Goal: Transaction & Acquisition: Purchase product/service

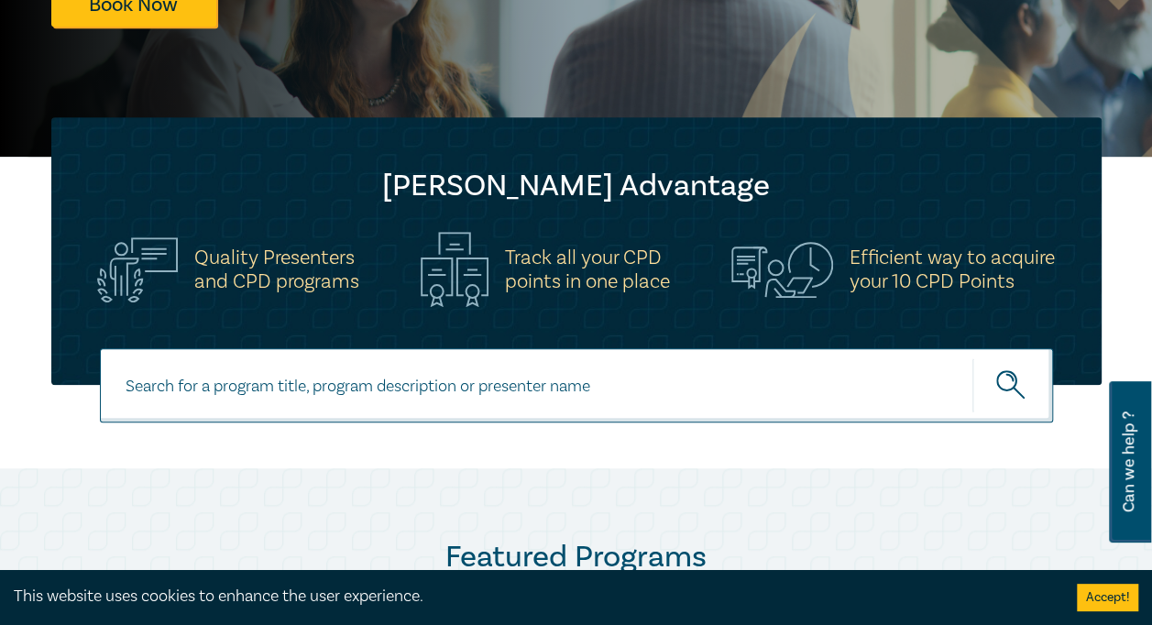
scroll to position [458, 0]
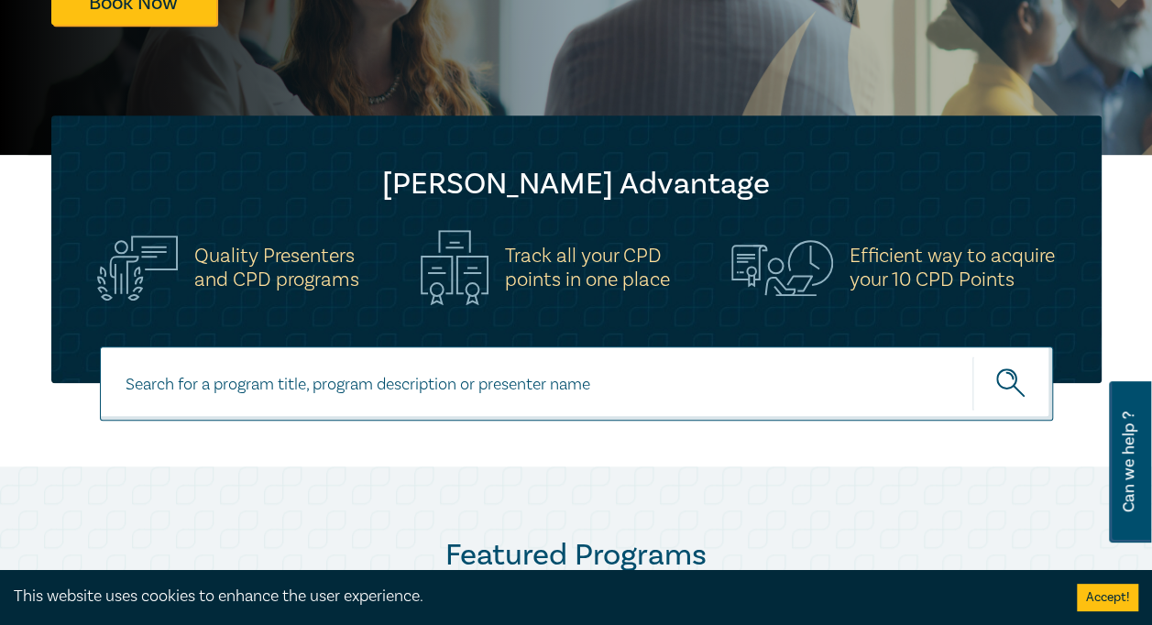
click at [421, 395] on input at bounding box center [576, 383] width 953 height 74
type input "wellbeeing"
click at [972, 356] on button "submit" at bounding box center [1012, 384] width 81 height 56
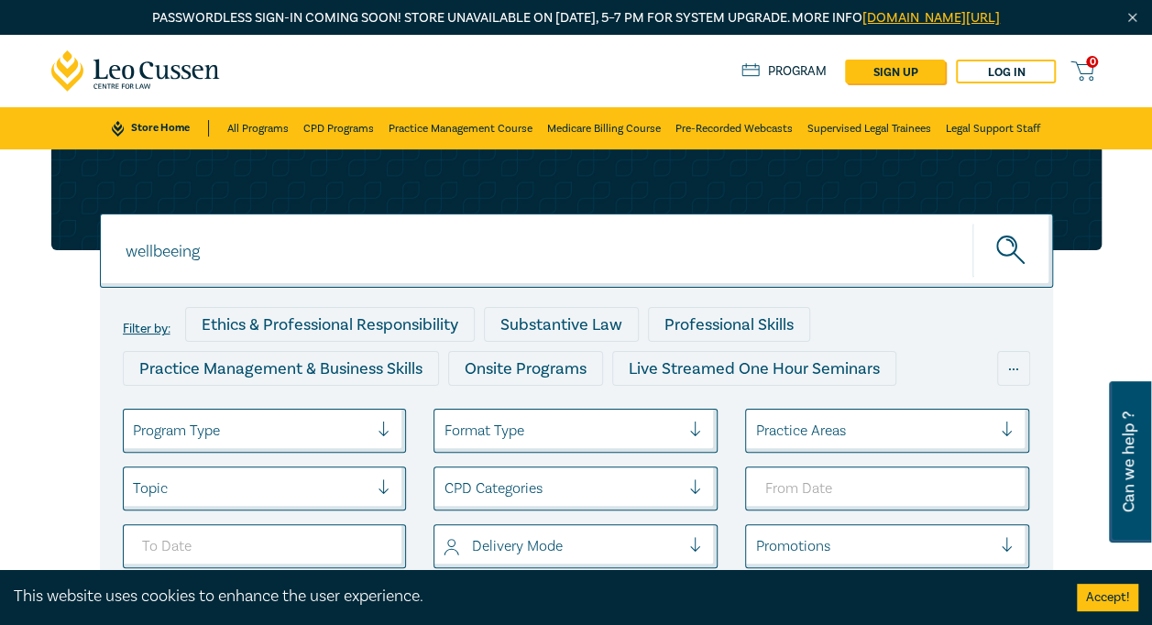
click at [211, 248] on input "wellbeeing" at bounding box center [576, 250] width 953 height 74
type input "wellbeing"
click at [972, 223] on button "submit" at bounding box center [1012, 251] width 81 height 56
click at [998, 243] on icon "submit" at bounding box center [1012, 251] width 32 height 32
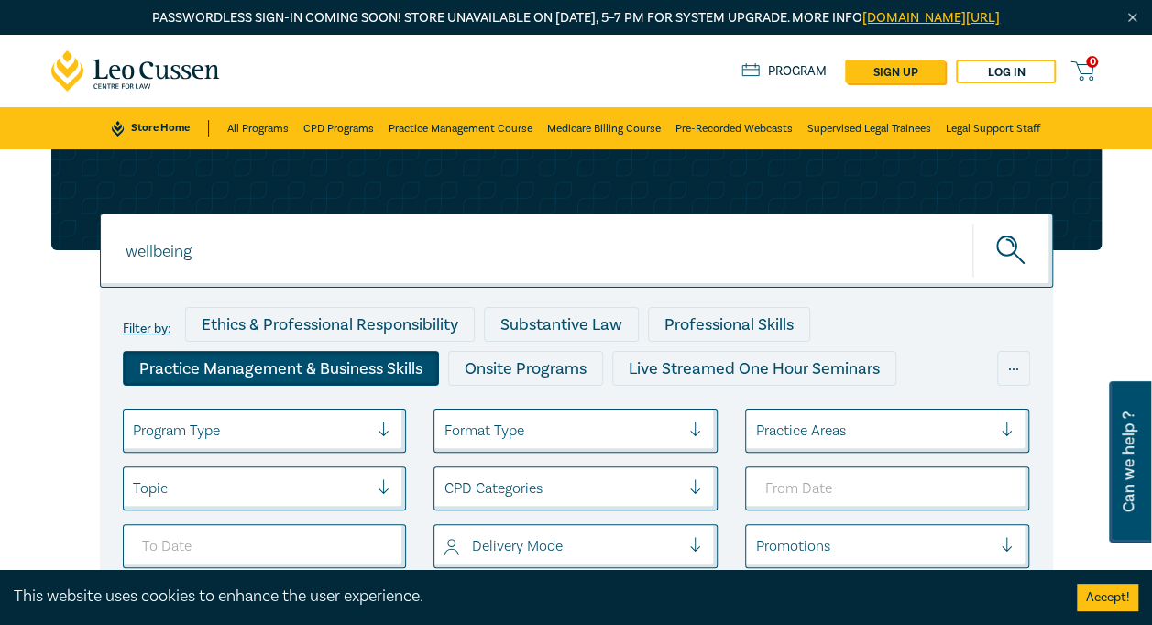
click at [260, 372] on div "Practice Management & Business Skills" at bounding box center [281, 368] width 316 height 35
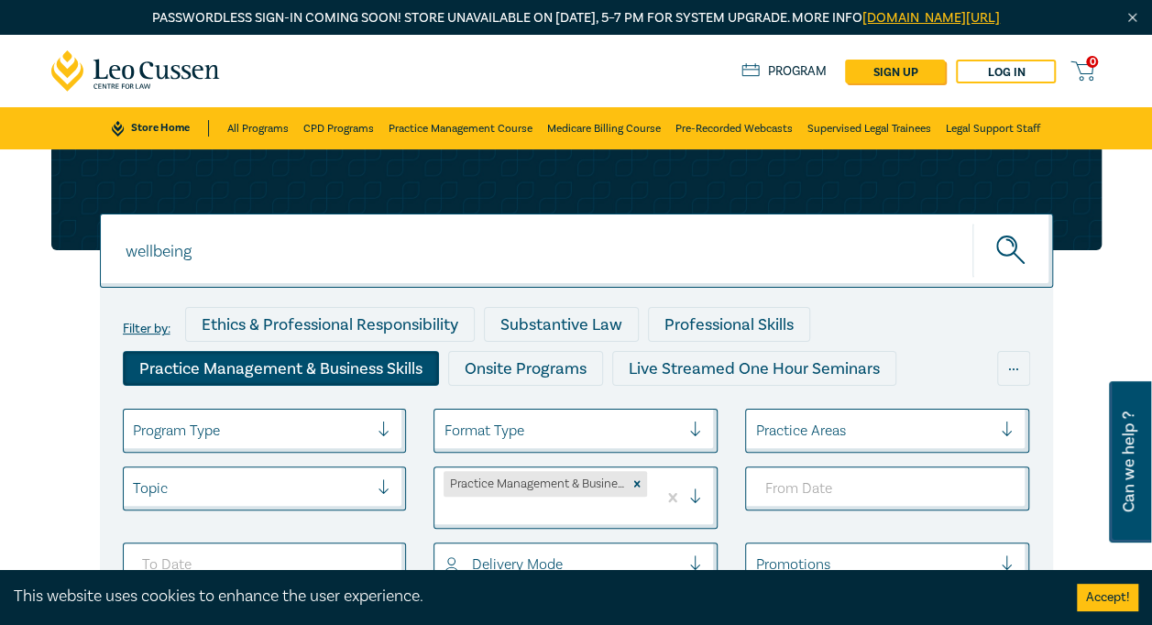
click at [696, 495] on div at bounding box center [702, 497] width 27 height 18
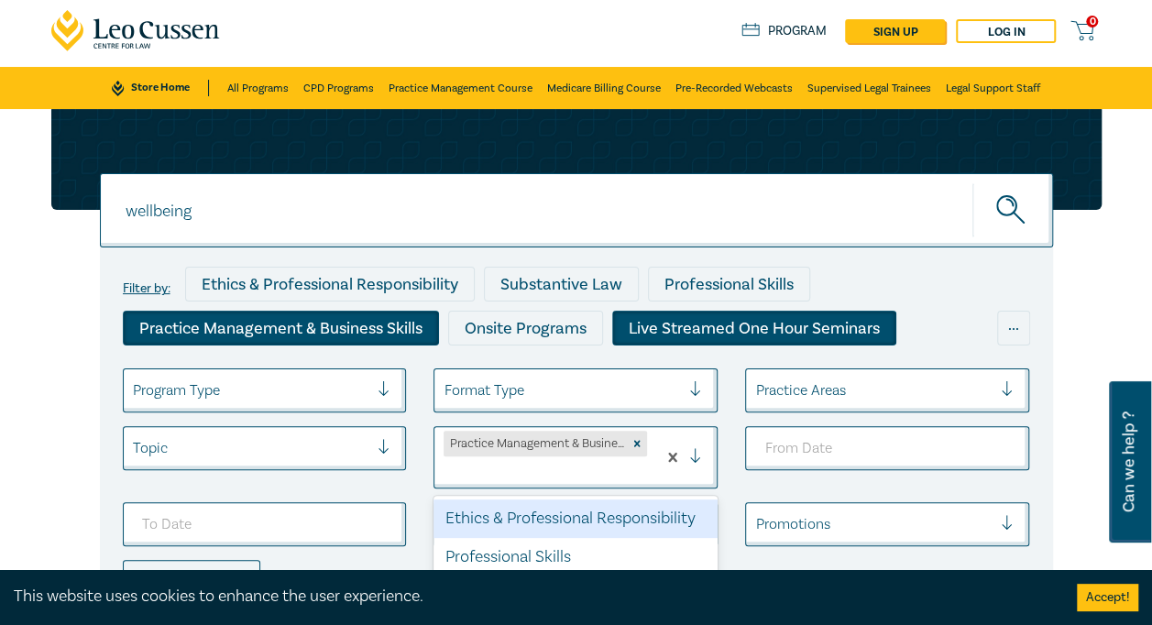
scroll to position [132, 0]
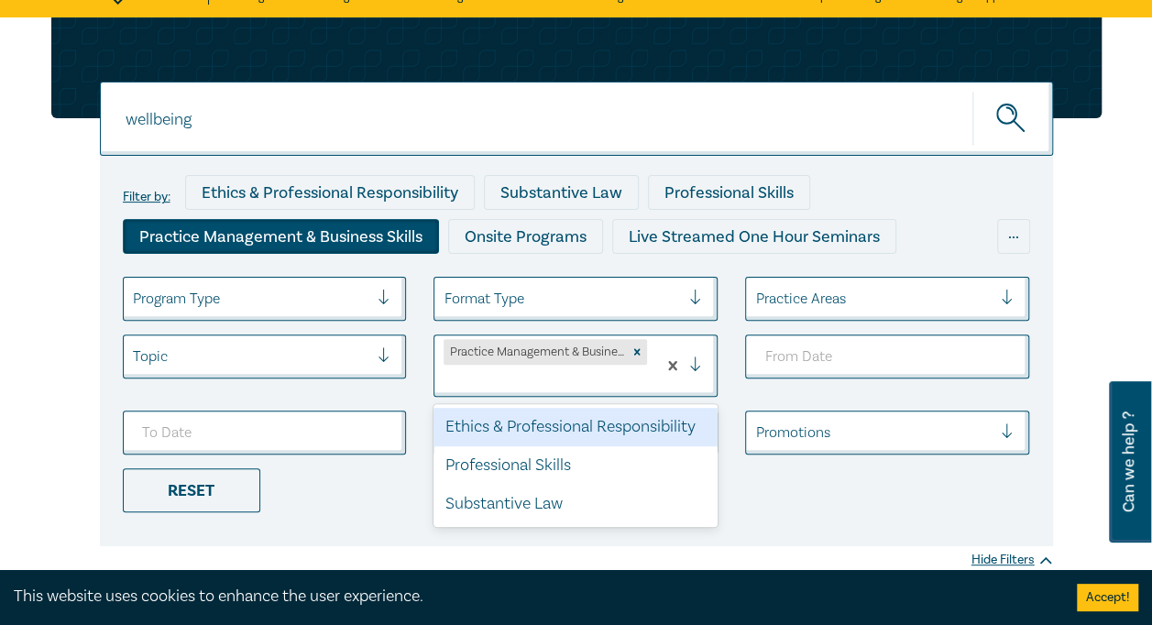
click at [545, 350] on div "Practice Management & Business Skills" at bounding box center [534, 352] width 183 height 26
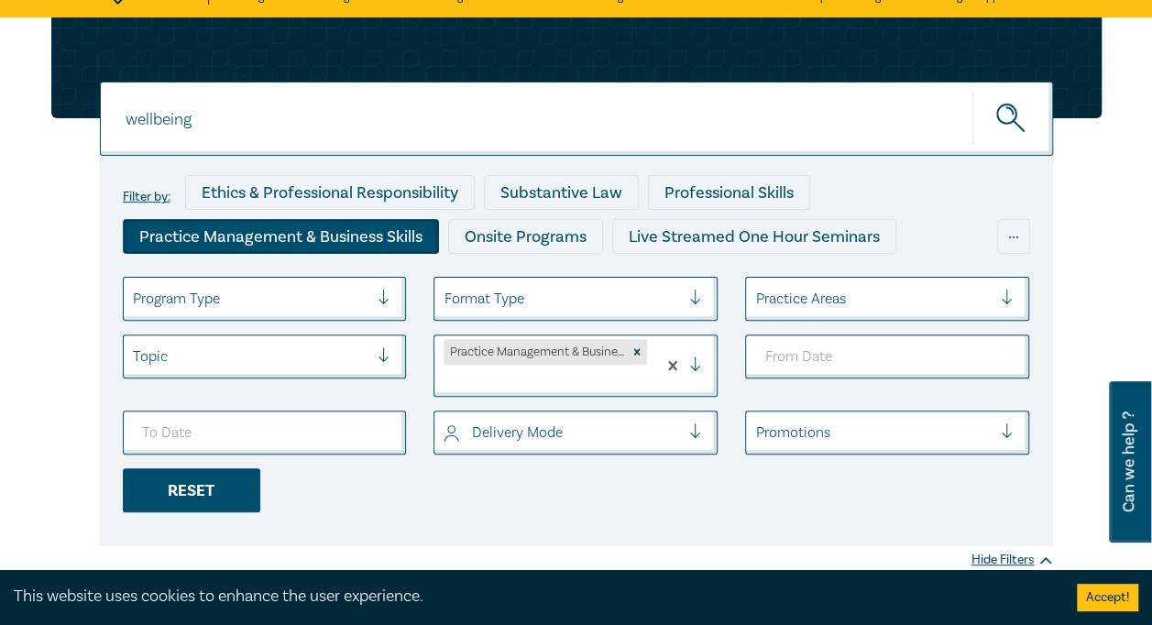
click at [196, 482] on div "Reset" at bounding box center [191, 490] width 137 height 44
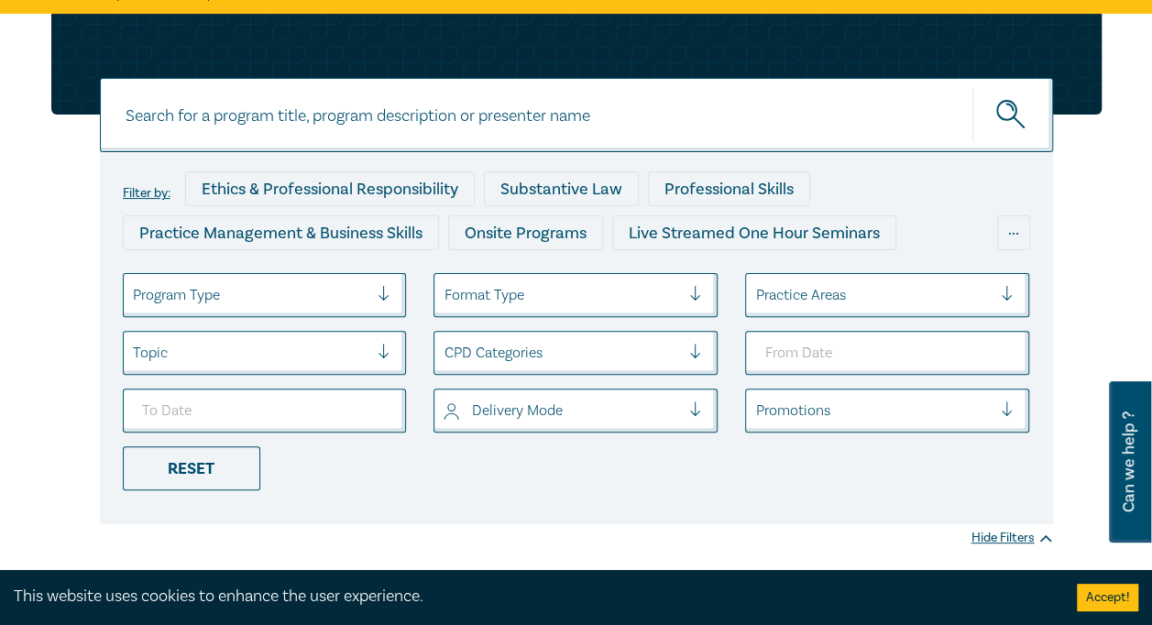
click at [390, 351] on div at bounding box center [391, 353] width 27 height 18
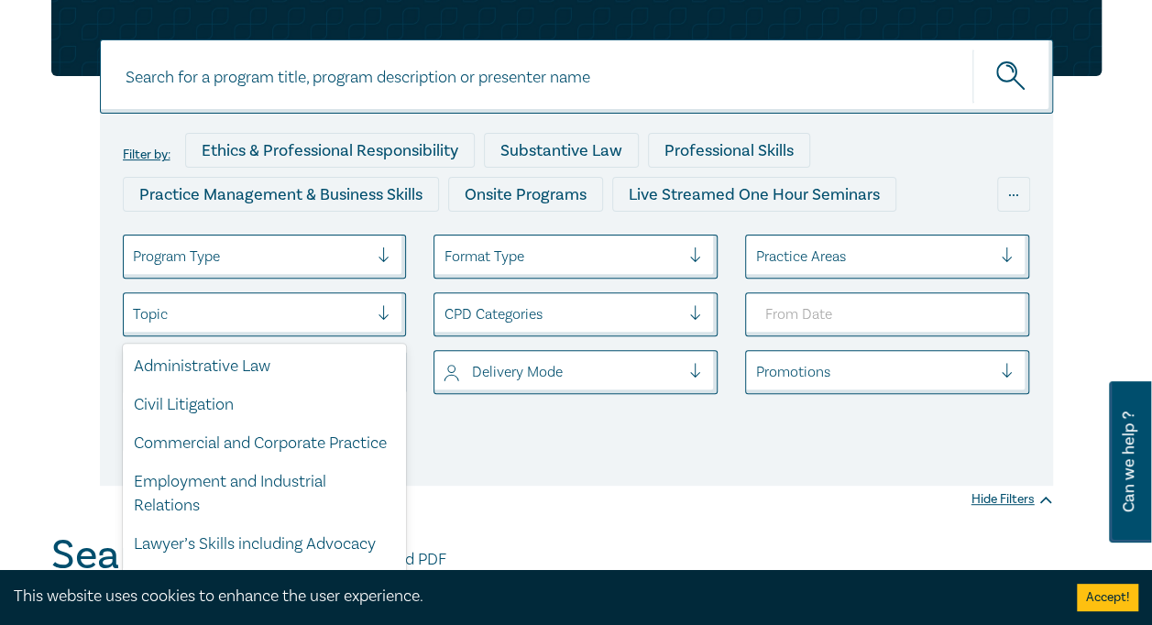
scroll to position [187, 0]
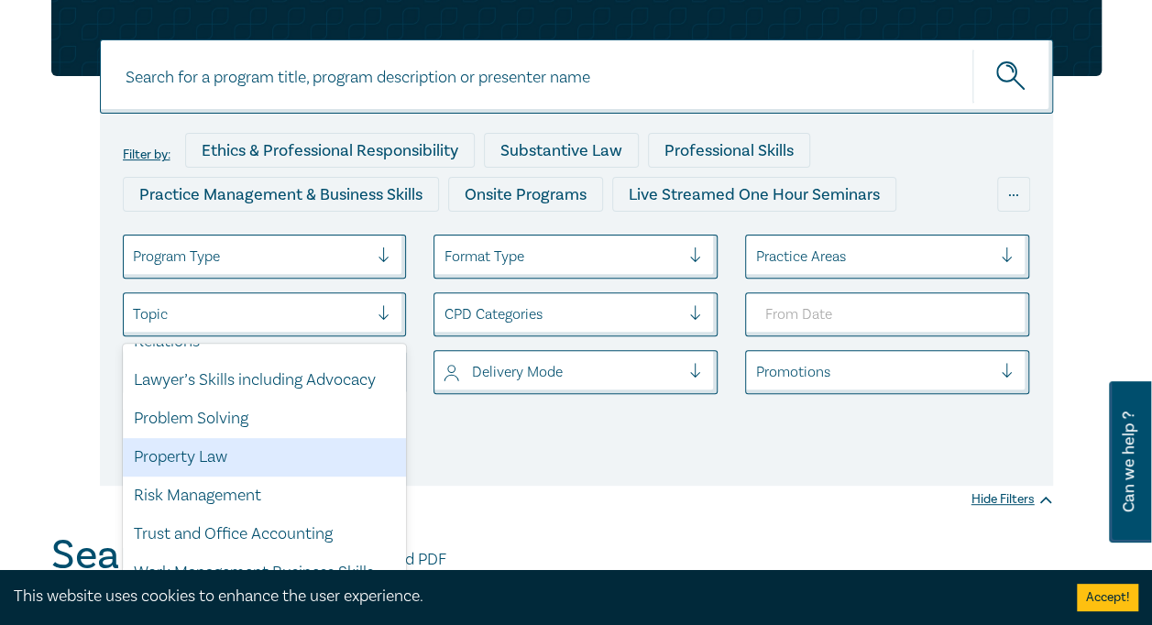
click at [1123, 597] on button "Accept!" at bounding box center [1107, 597] width 61 height 27
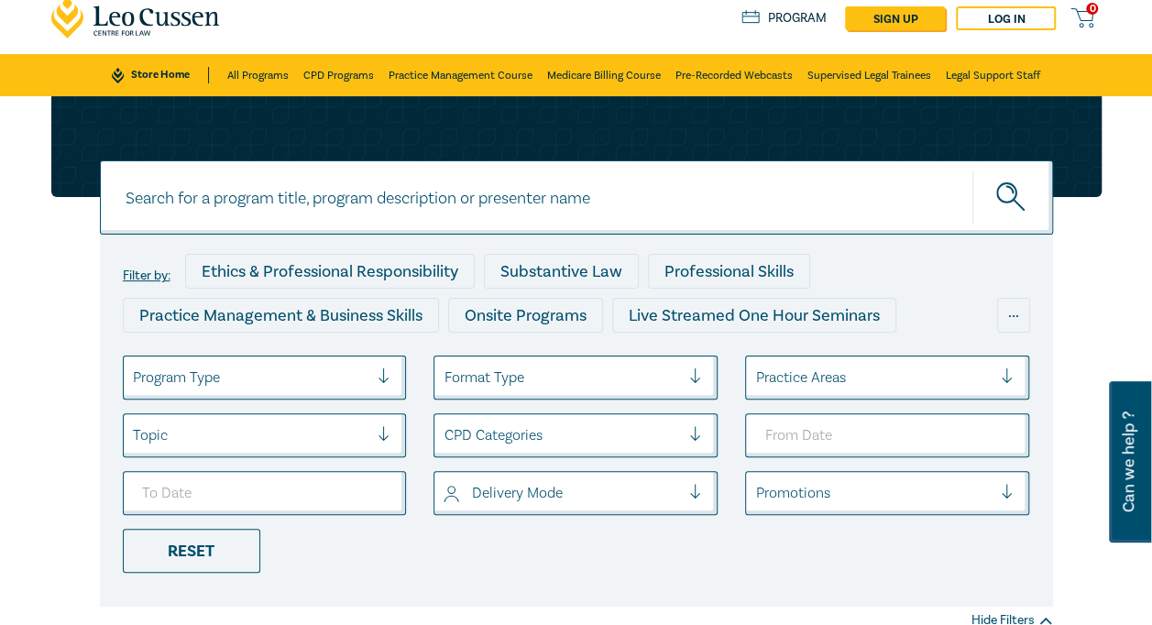
scroll to position [0, 0]
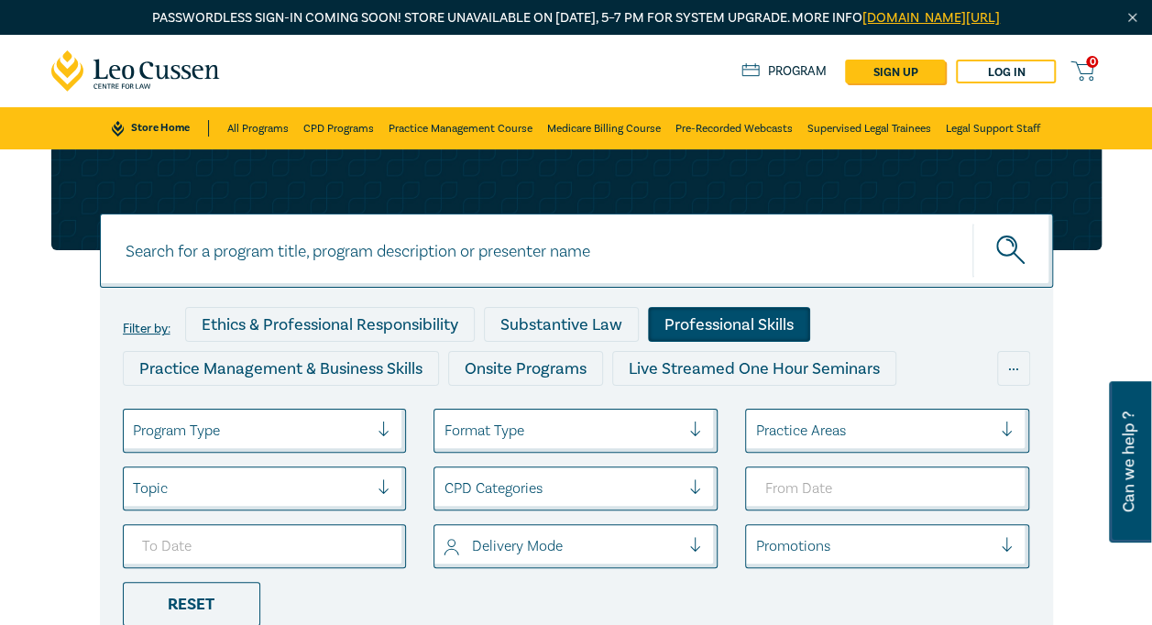
click at [748, 333] on div "Professional Skills" at bounding box center [729, 324] width 162 height 35
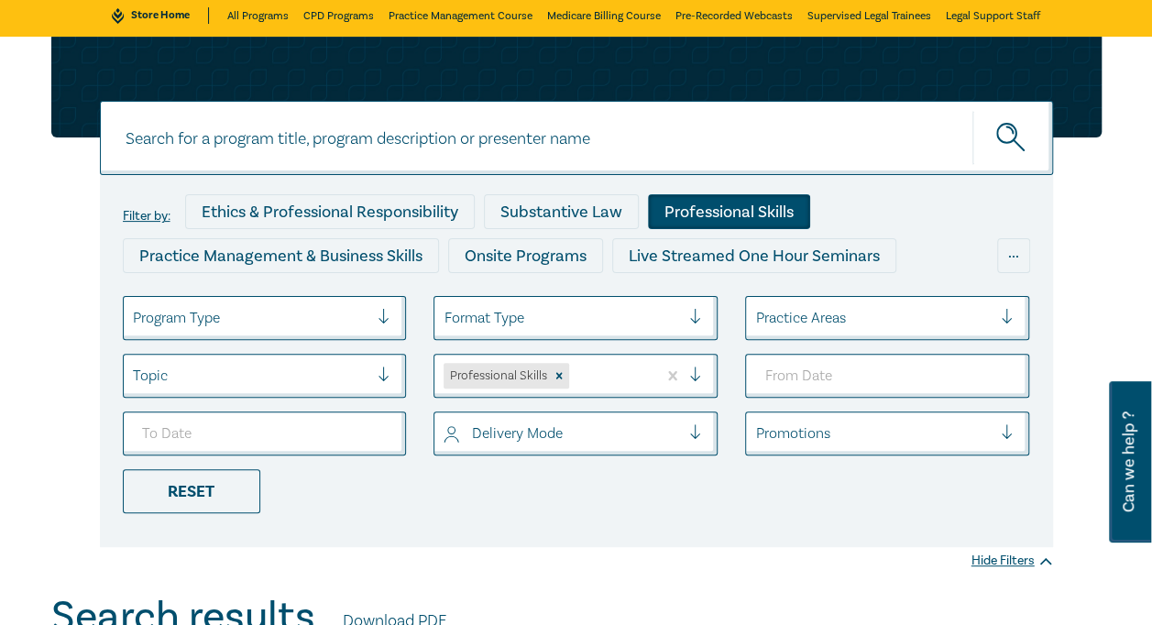
scroll to position [92, 0]
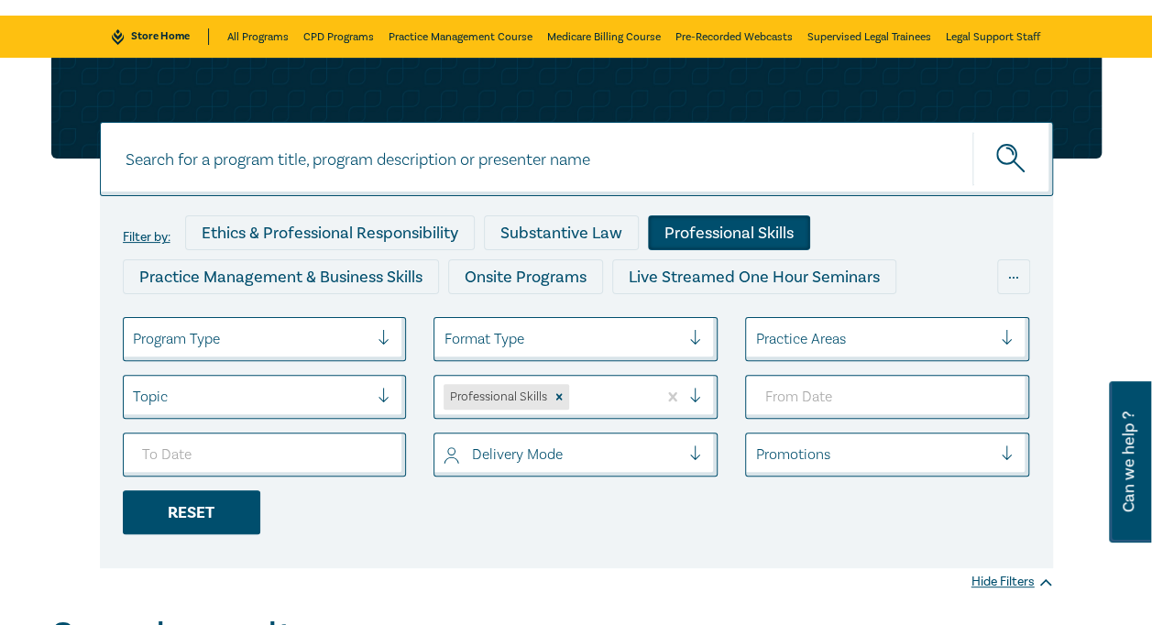
click at [213, 515] on div "Reset" at bounding box center [191, 512] width 137 height 44
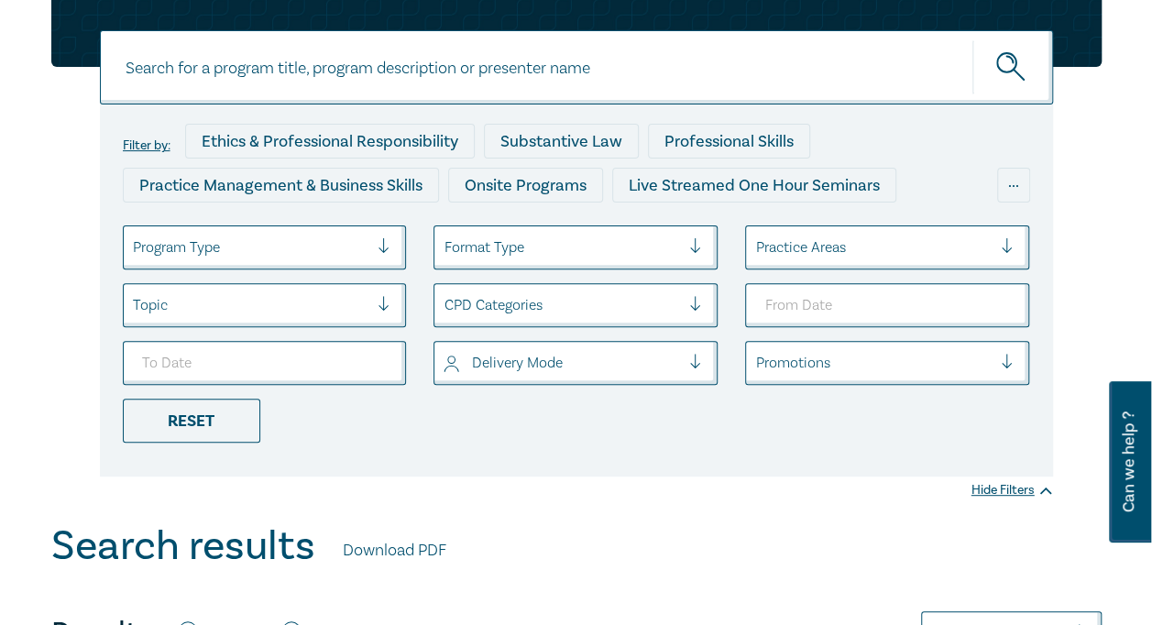
scroll to position [92, 0]
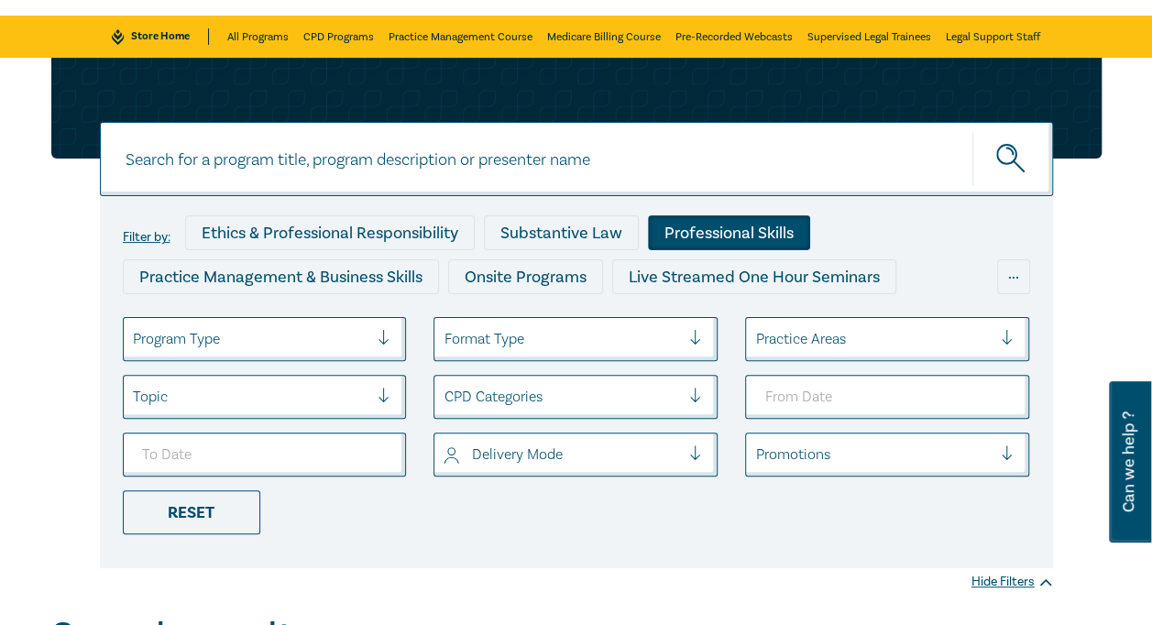
click at [724, 236] on div "Professional Skills" at bounding box center [729, 232] width 162 height 35
click at [698, 396] on div at bounding box center [702, 397] width 27 height 18
click at [867, 511] on ul "Program Type Format Type Practice Areas Topic Professional Skills Delivery Mode…" at bounding box center [576, 425] width 935 height 217
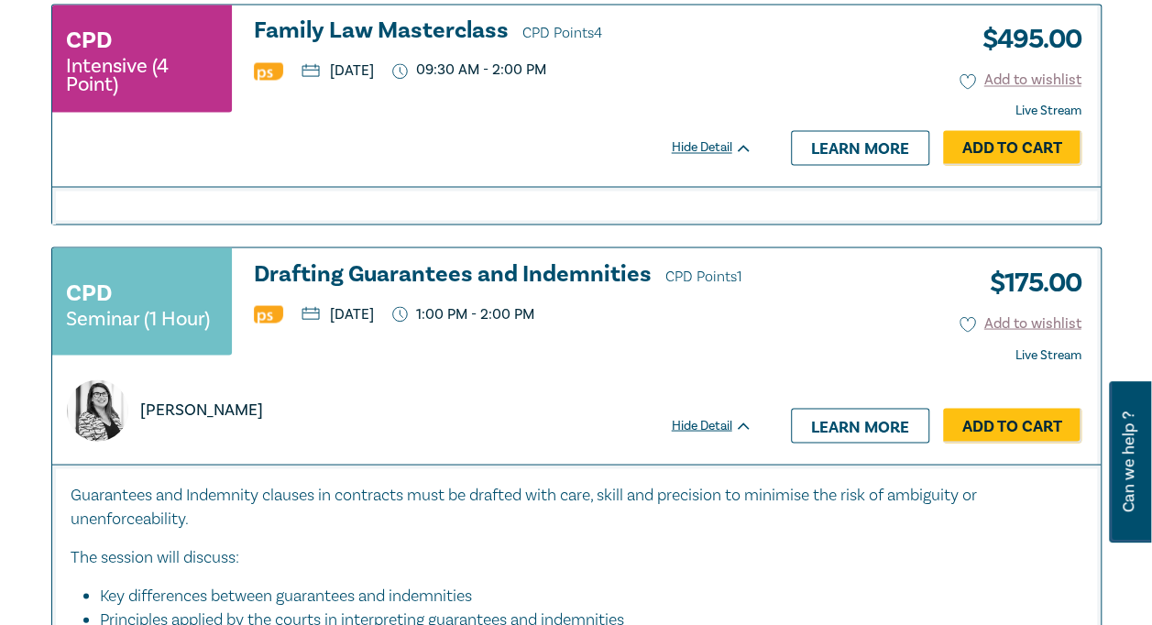
scroll to position [1649, 0]
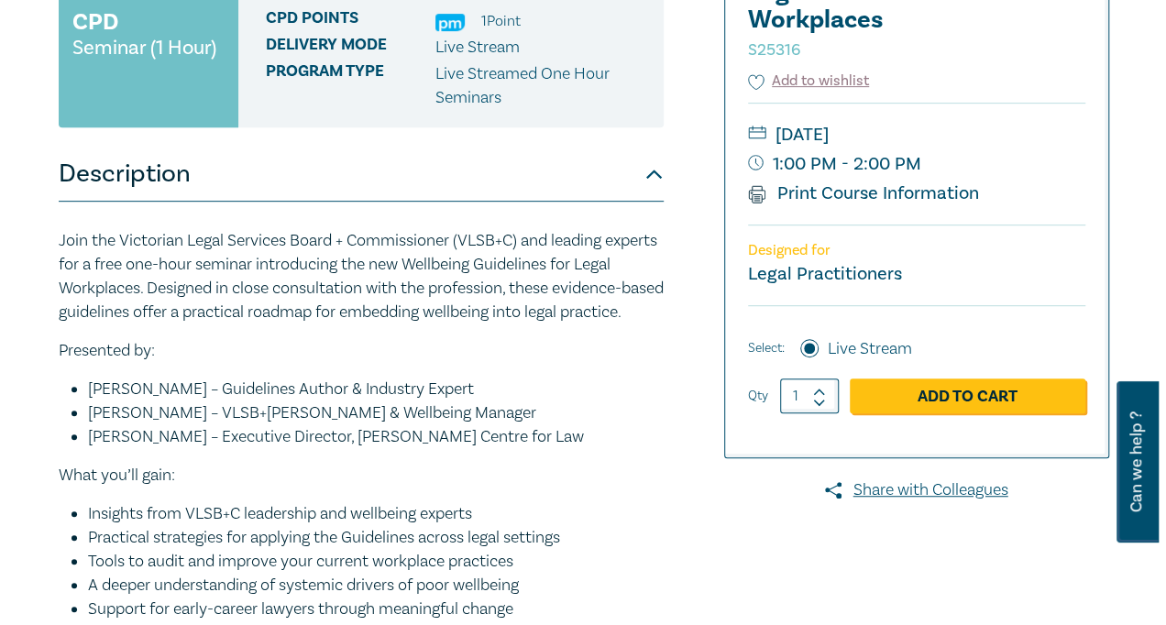
scroll to position [367, 0]
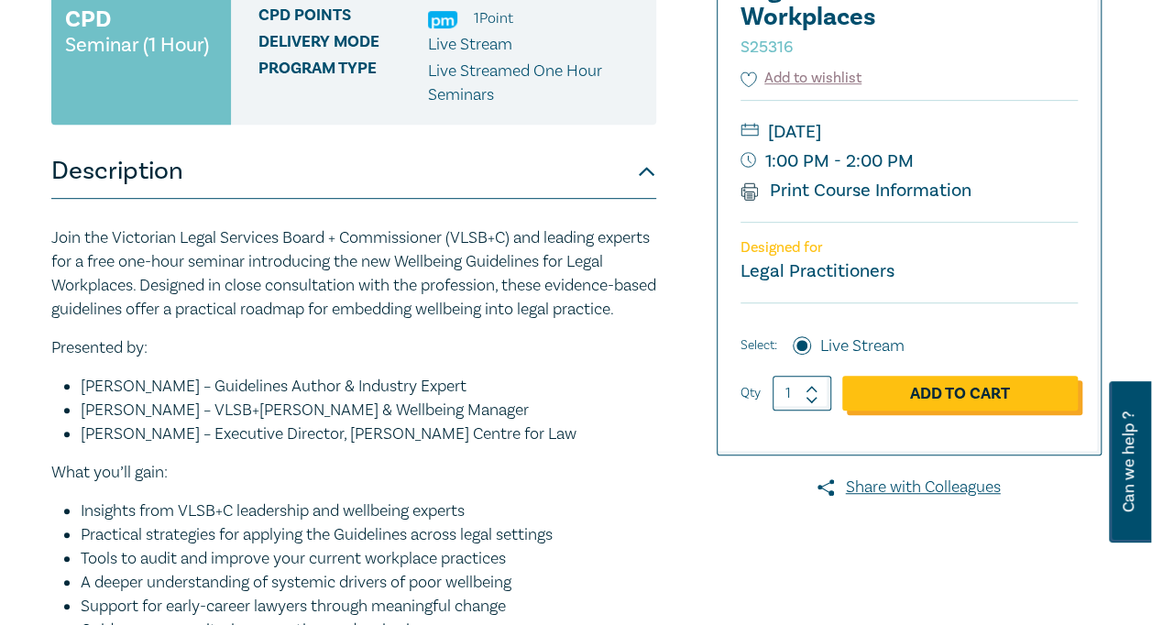
click at [935, 394] on link "Add to Cart" at bounding box center [959, 393] width 235 height 35
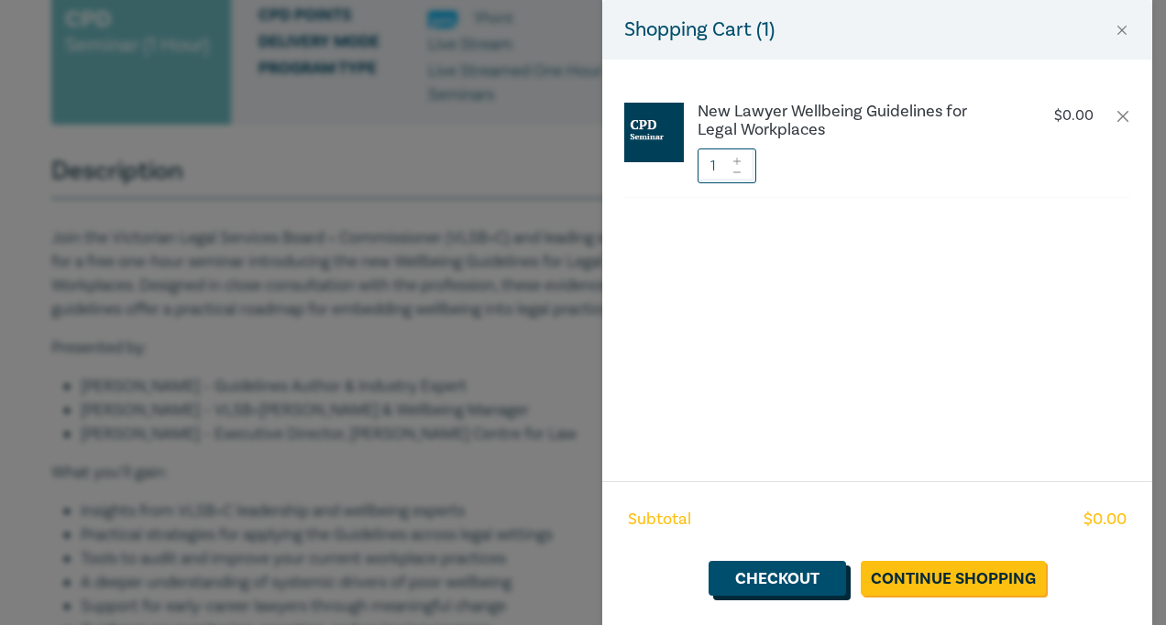
click at [783, 578] on link "Checkout" at bounding box center [776, 578] width 137 height 35
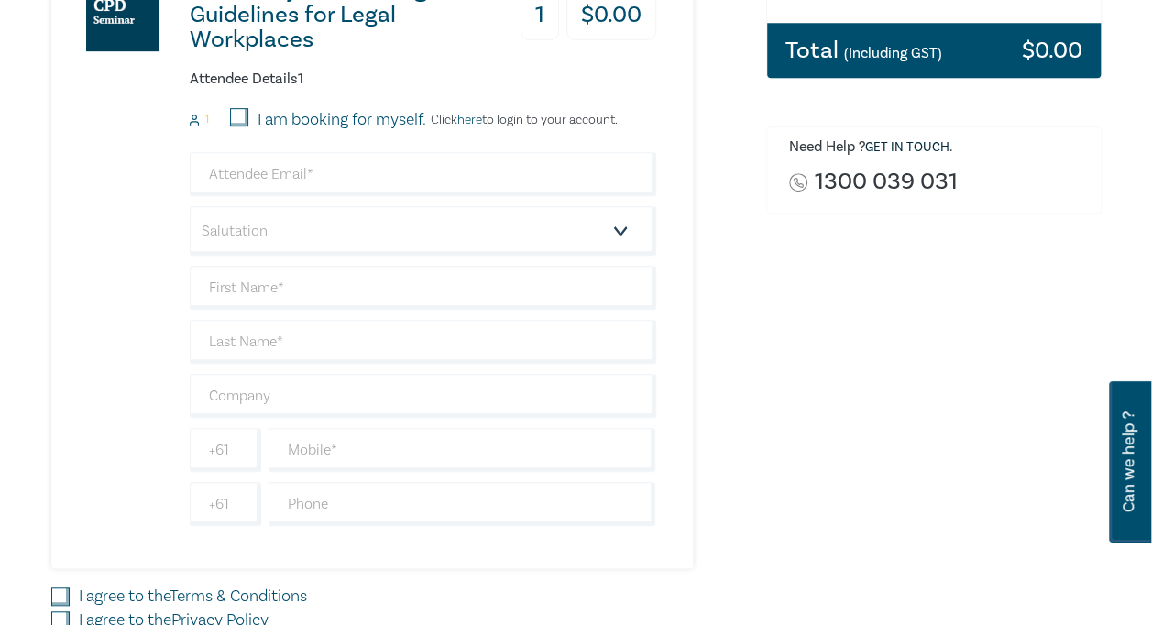
scroll to position [458, 0]
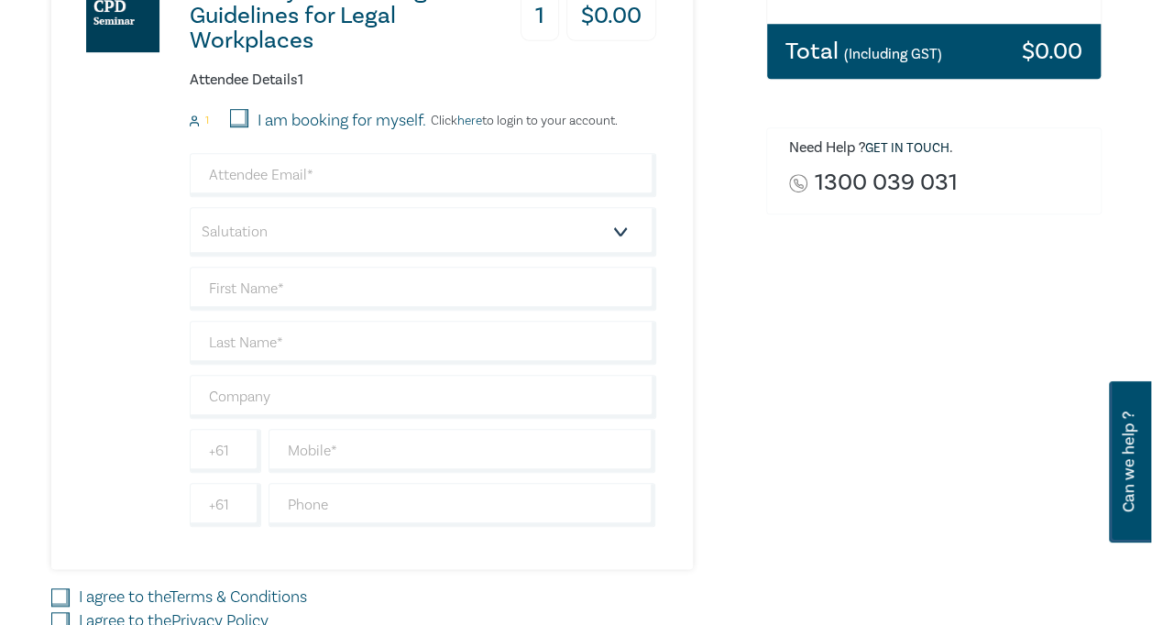
click at [242, 117] on input "I am booking for myself." at bounding box center [239, 118] width 18 height 18
checkbox input "true"
click at [313, 176] on input "email" at bounding box center [423, 175] width 466 height 44
type input "rebeccanichols1970@gmail.com"
type input "Rebecca"
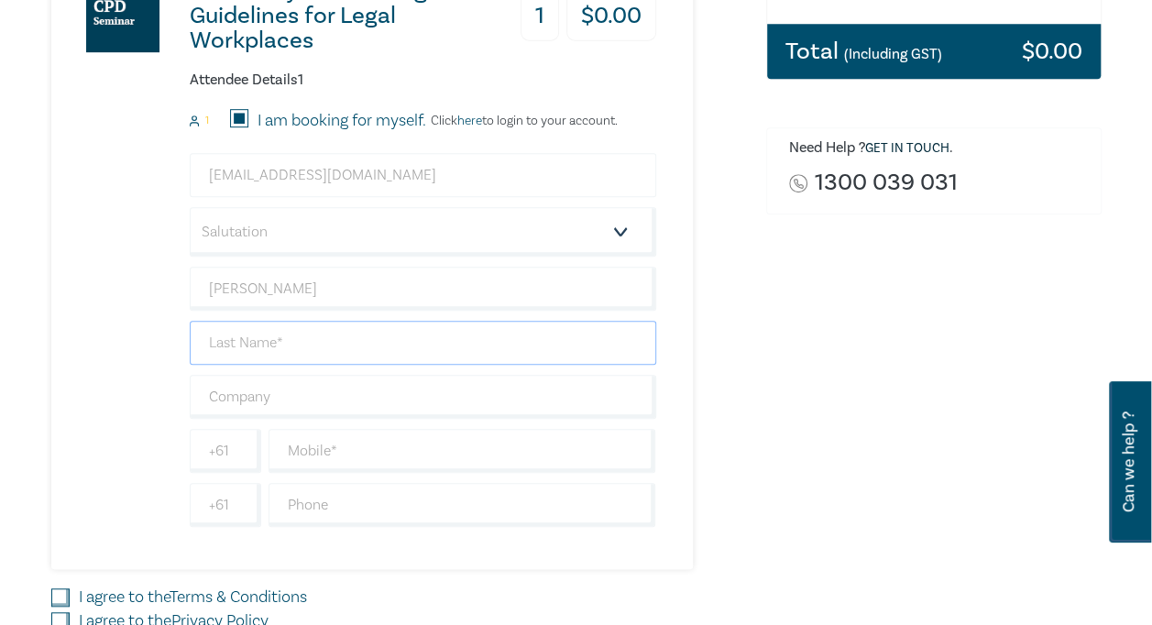
type input "Nichols"
type input "Coles Group Limited"
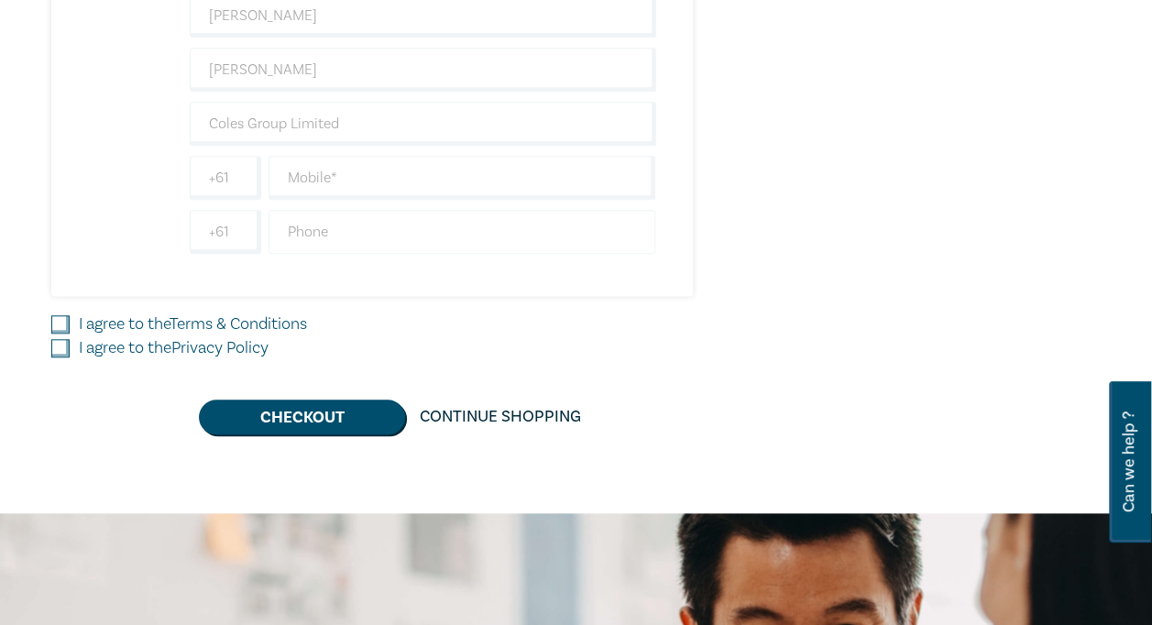
scroll to position [733, 0]
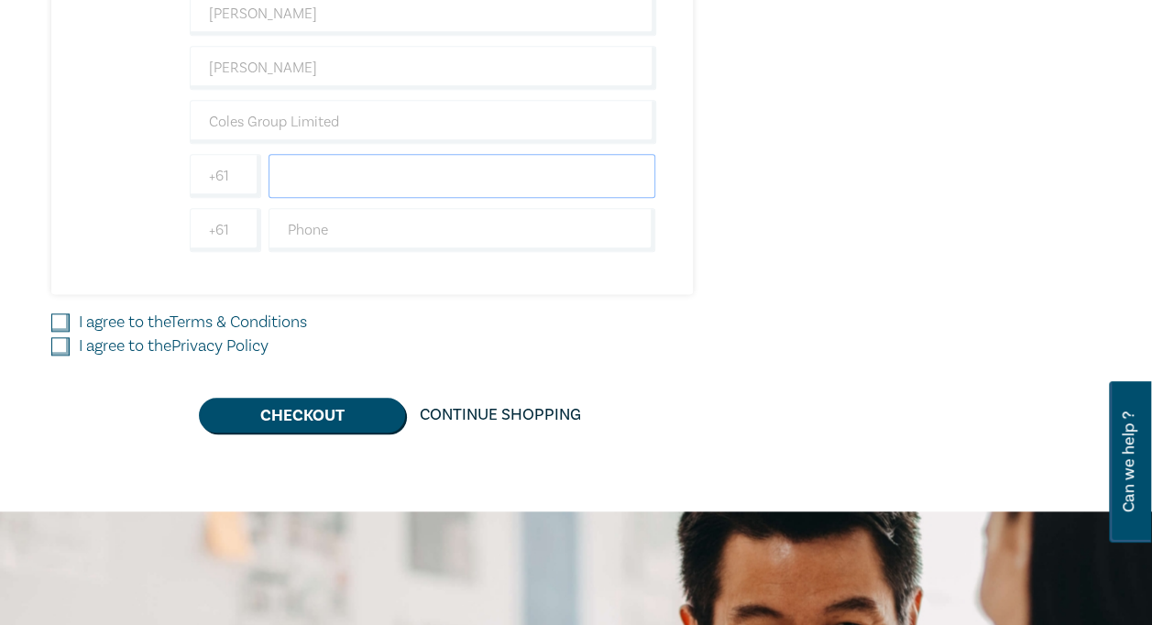
click at [343, 172] on input "text" at bounding box center [462, 176] width 388 height 44
type input "0408005399"
click at [62, 313] on input "I agree to the Terms & Conditions" at bounding box center [60, 322] width 18 height 18
checkbox input "true"
click at [57, 337] on input "I agree to the Privacy Policy" at bounding box center [60, 346] width 18 height 18
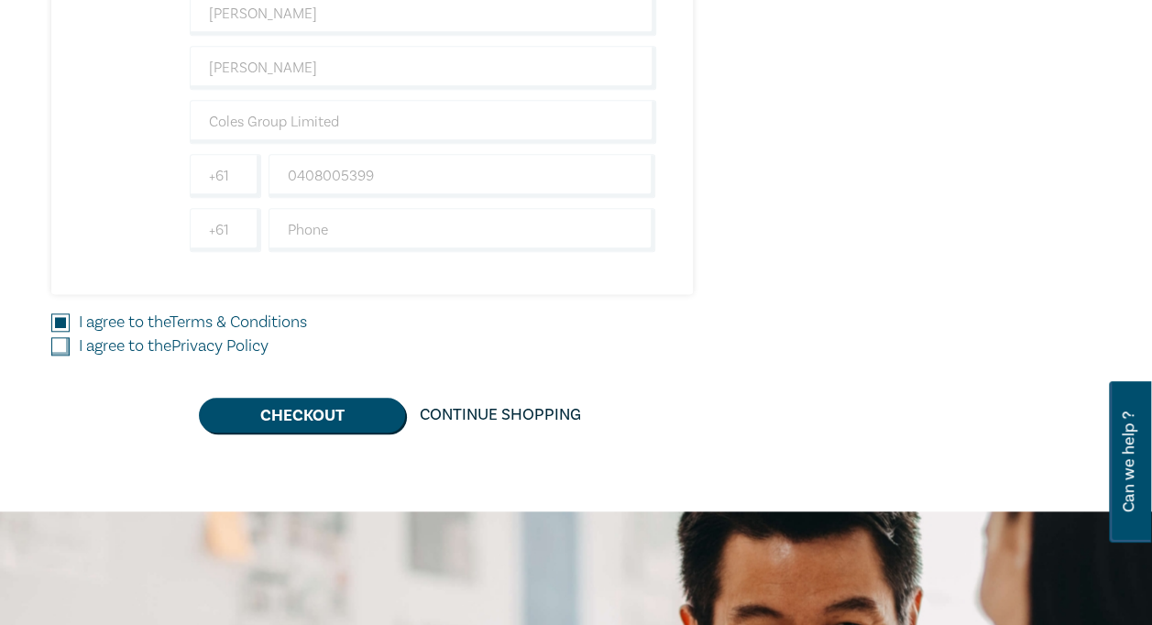
checkbox input "true"
click at [308, 409] on button "Checkout" at bounding box center [302, 415] width 206 height 35
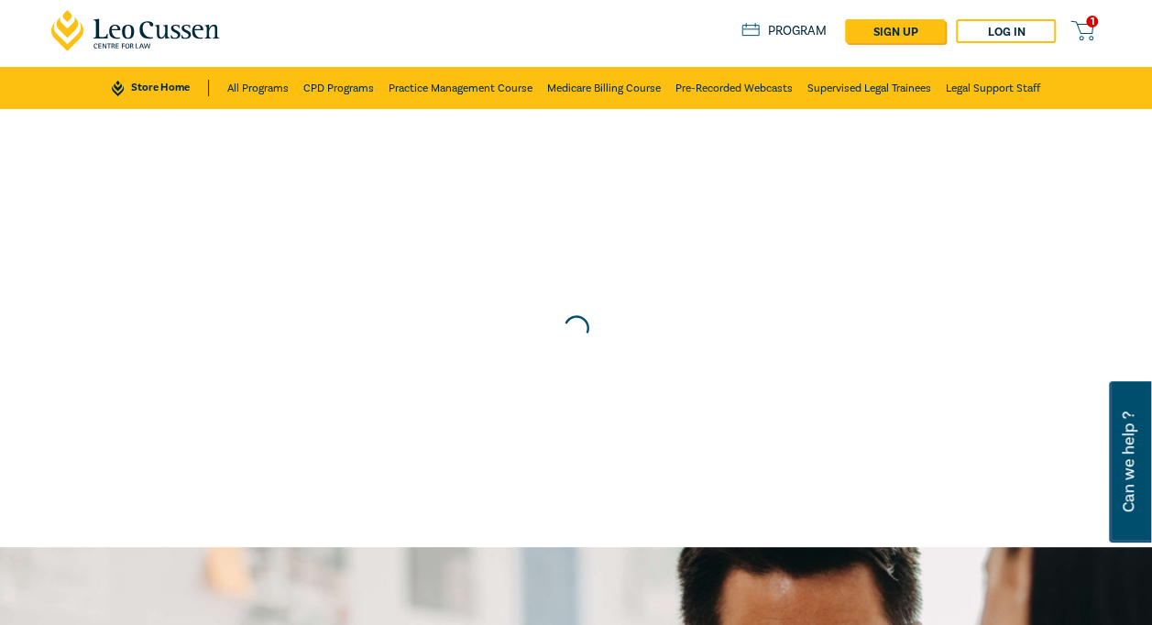
scroll to position [0, 0]
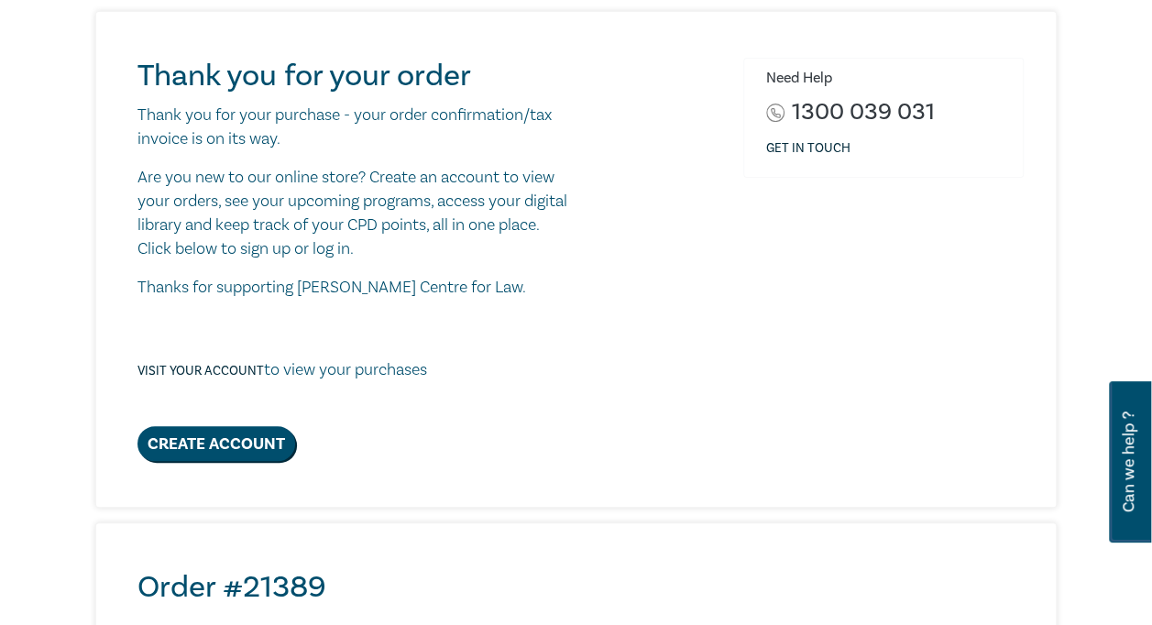
scroll to position [183, 0]
